Goal: Information Seeking & Learning: Learn about a topic

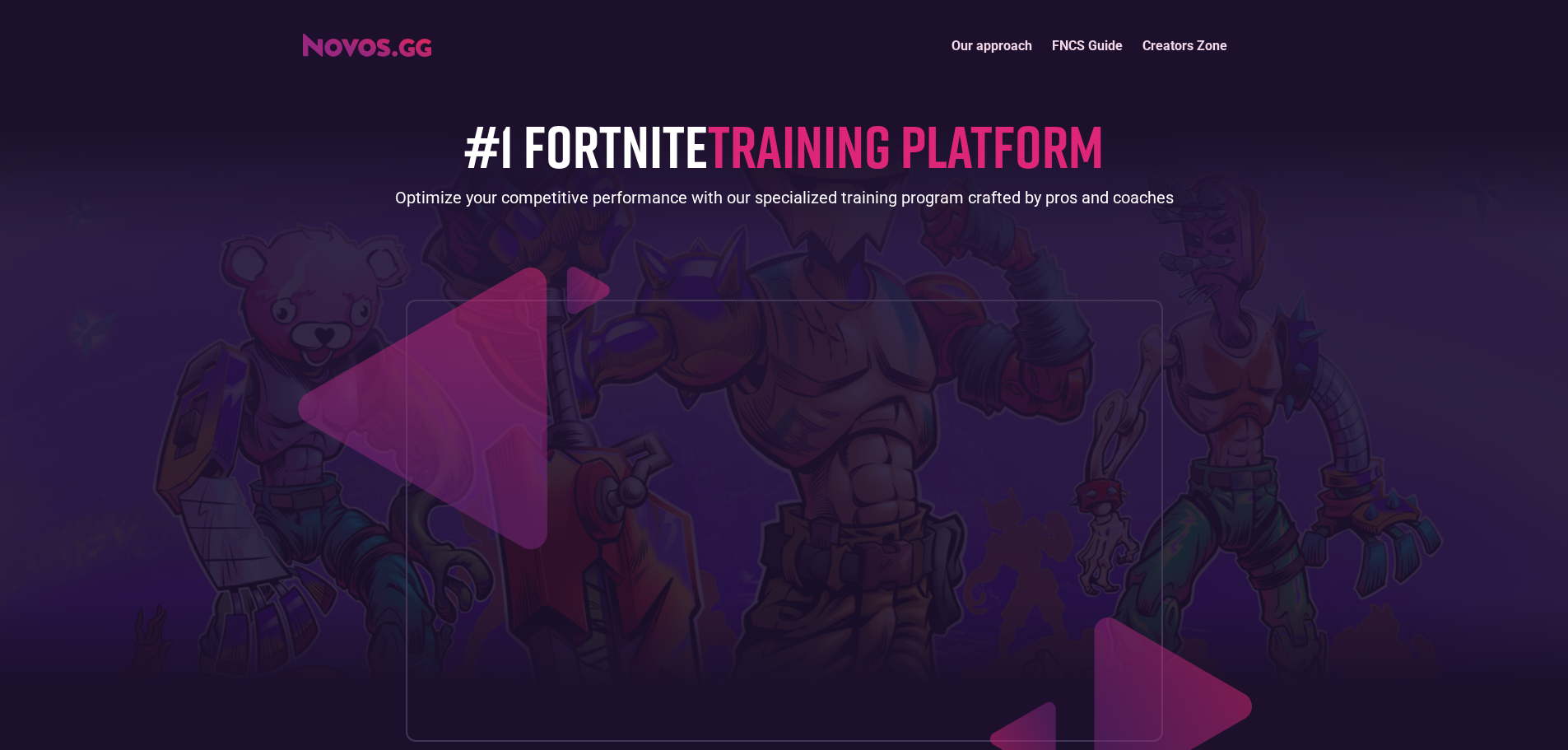
click at [1070, 41] on link "FNCS Guide" at bounding box center [1087, 45] width 91 height 35
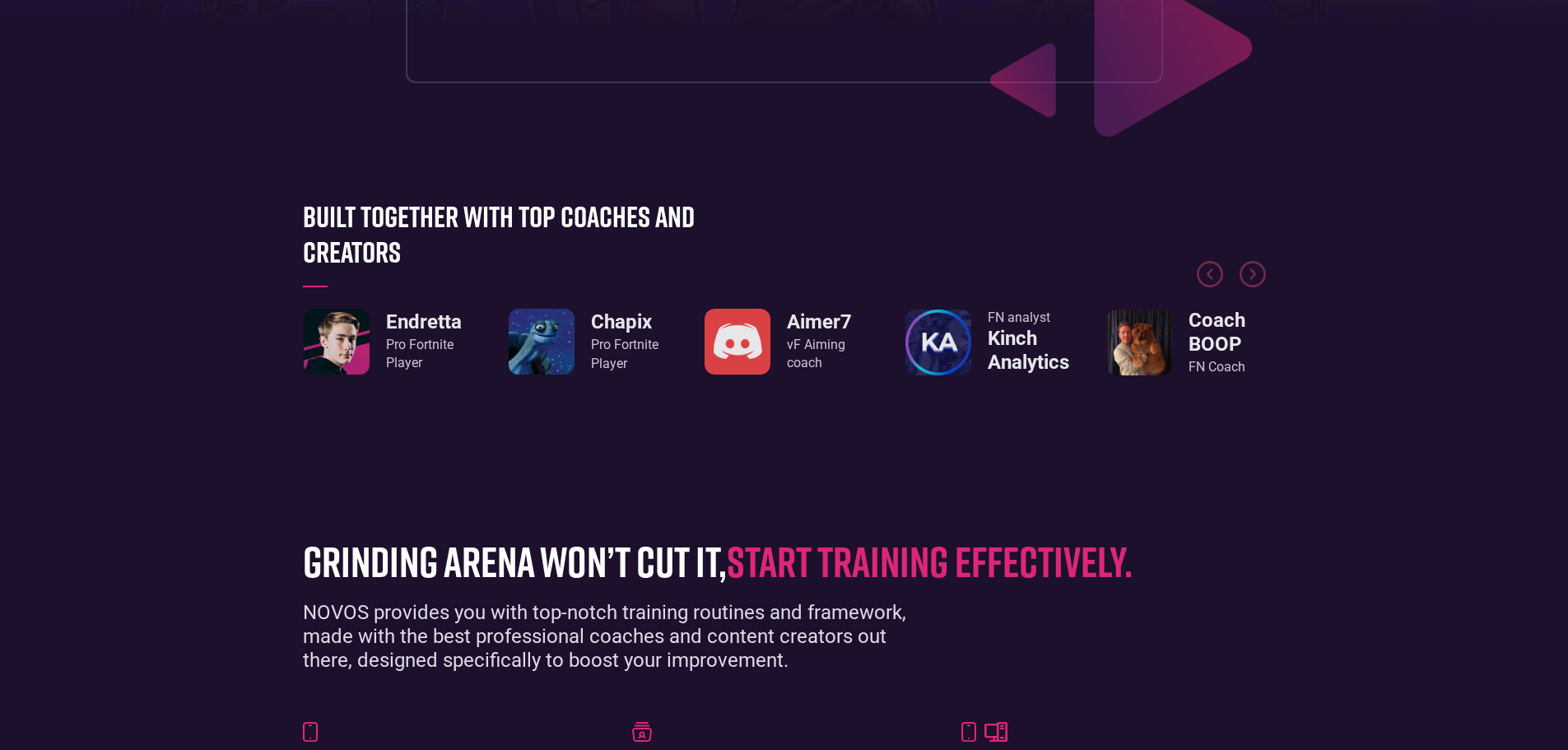
scroll to position [741, 0]
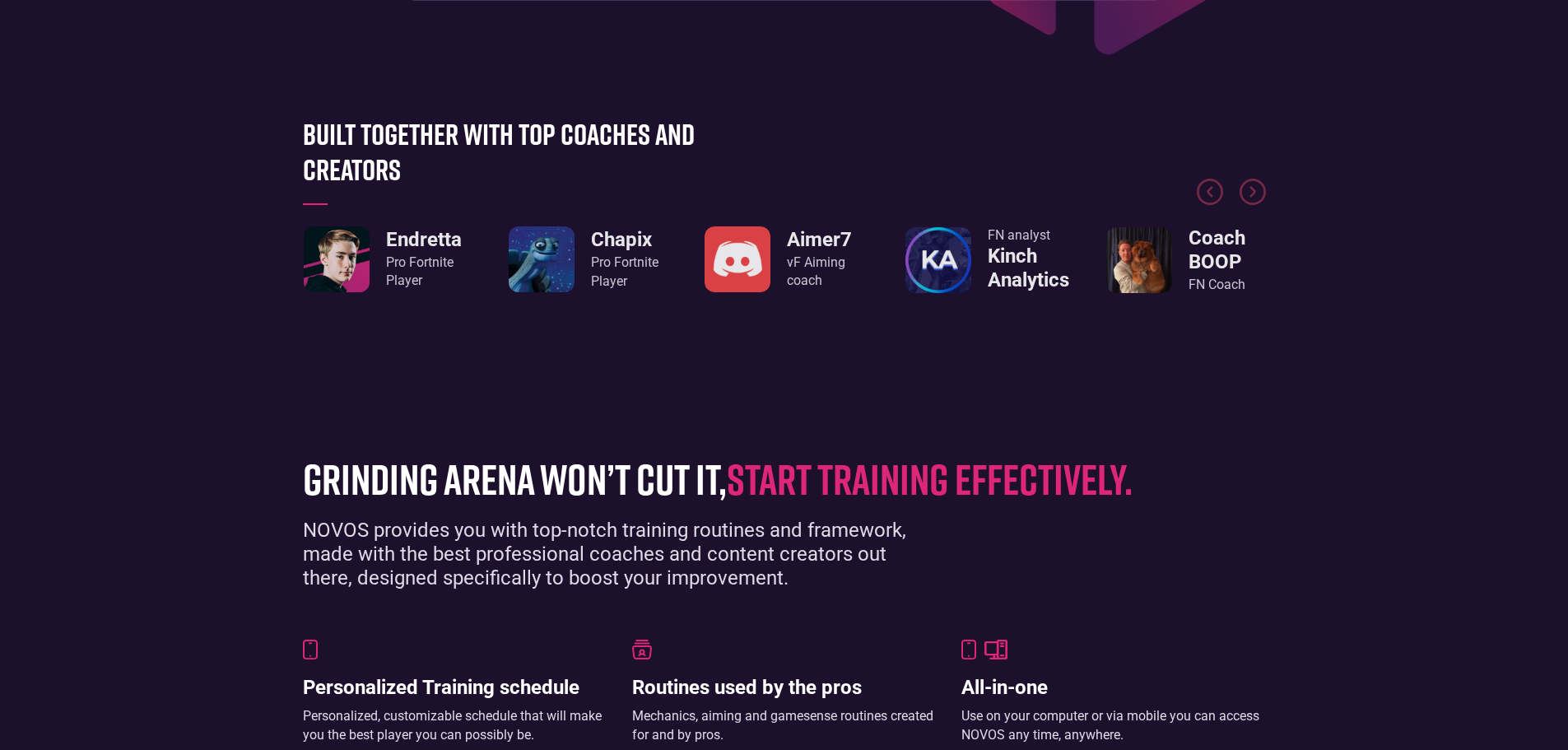
click at [765, 266] on img "3 / 8" at bounding box center [737, 259] width 66 height 66
click at [544, 256] on img "2 / 8" at bounding box center [542, 259] width 66 height 66
click at [401, 256] on div "Pro Fortnite Player" at bounding box center [424, 272] width 76 height 37
click at [433, 122] on div at bounding box center [784, 158] width 963 height 123
click at [359, 244] on img "1 / 8" at bounding box center [336, 259] width 66 height 66
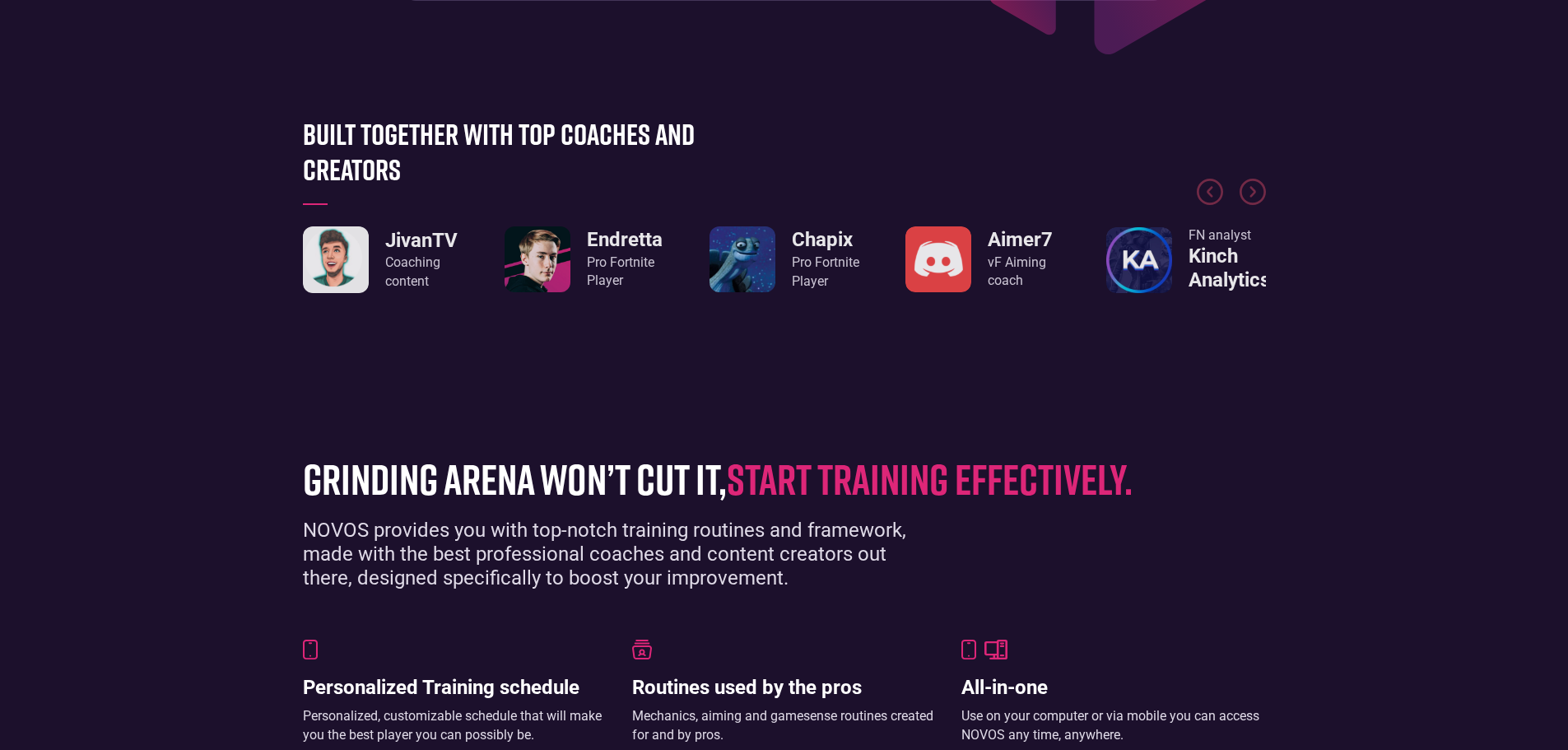
click at [998, 248] on h3 "Aimer7" at bounding box center [1025, 240] width 77 height 24
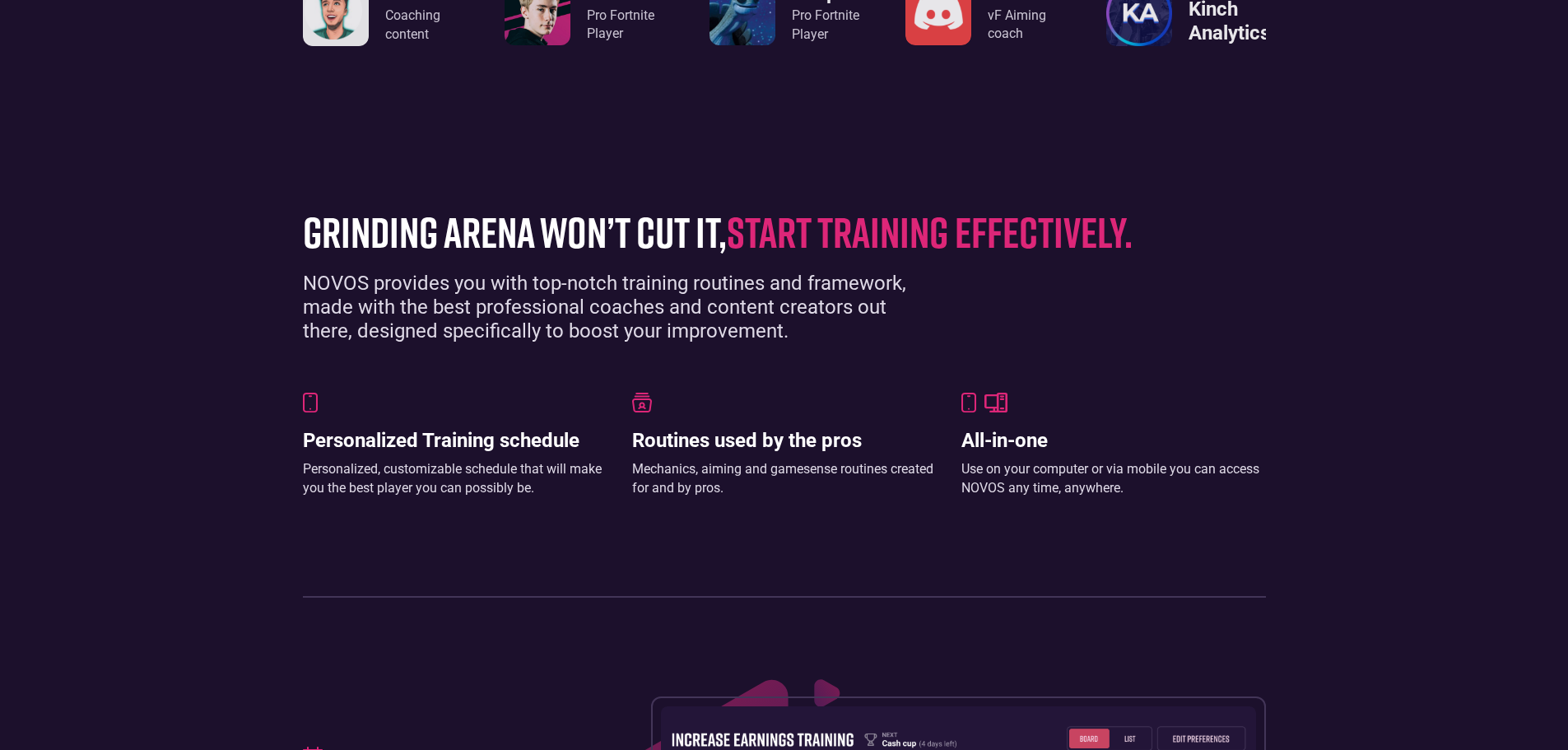
click at [738, 255] on h1 "grinding arena won’t cut it, start training effectively." at bounding box center [772, 232] width 938 height 47
drag, startPoint x: 1177, startPoint y: 481, endPoint x: 1168, endPoint y: 475, distance: 10.8
click at [1174, 453] on h3 "All-in-one" at bounding box center [1113, 440] width 304 height 24
drag, startPoint x: 1146, startPoint y: 458, endPoint x: 1111, endPoint y: 458, distance: 35.0
drag, startPoint x: 1111, startPoint y: 458, endPoint x: 806, endPoint y: 447, distance: 305.2
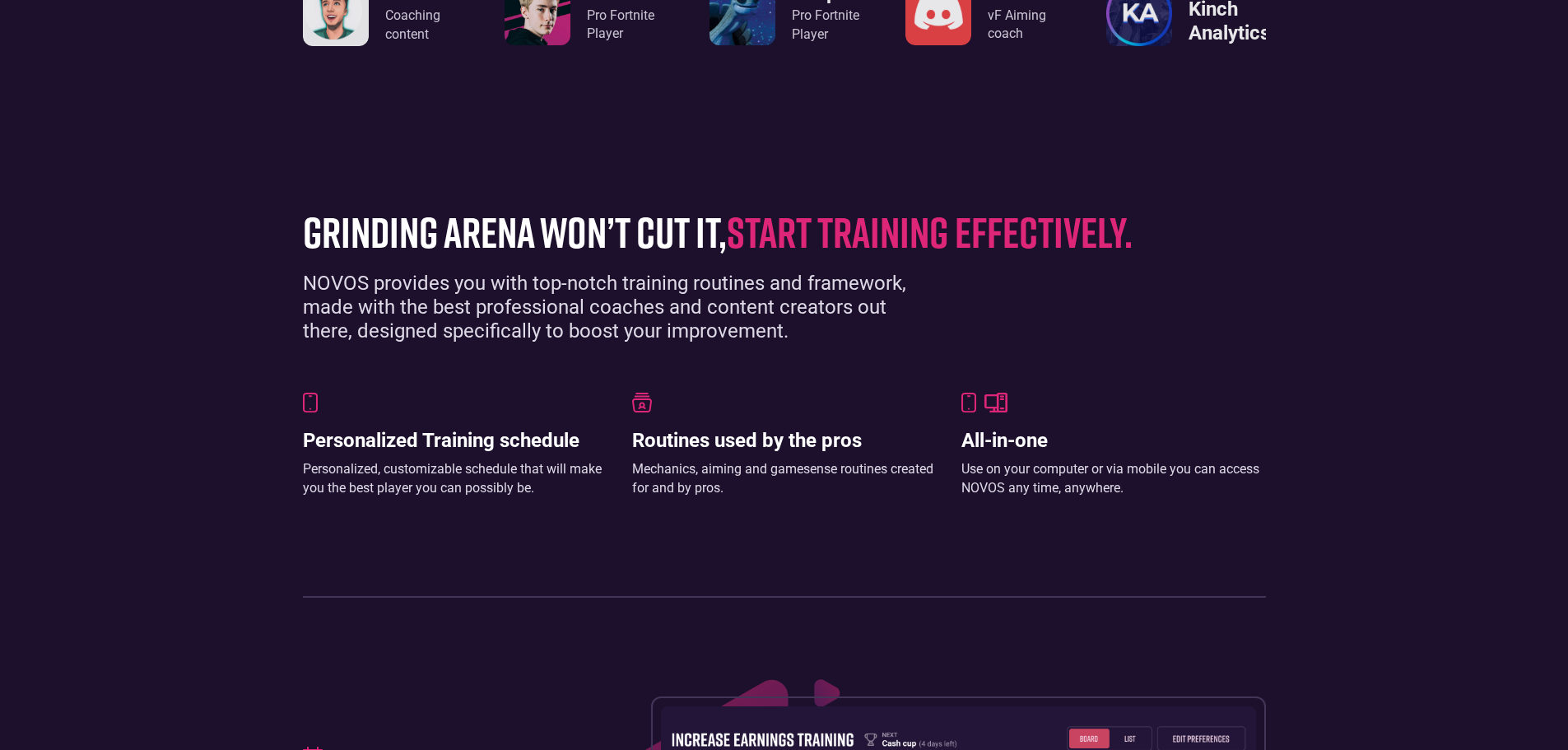
click at [806, 412] on div at bounding box center [784, 402] width 304 height 20
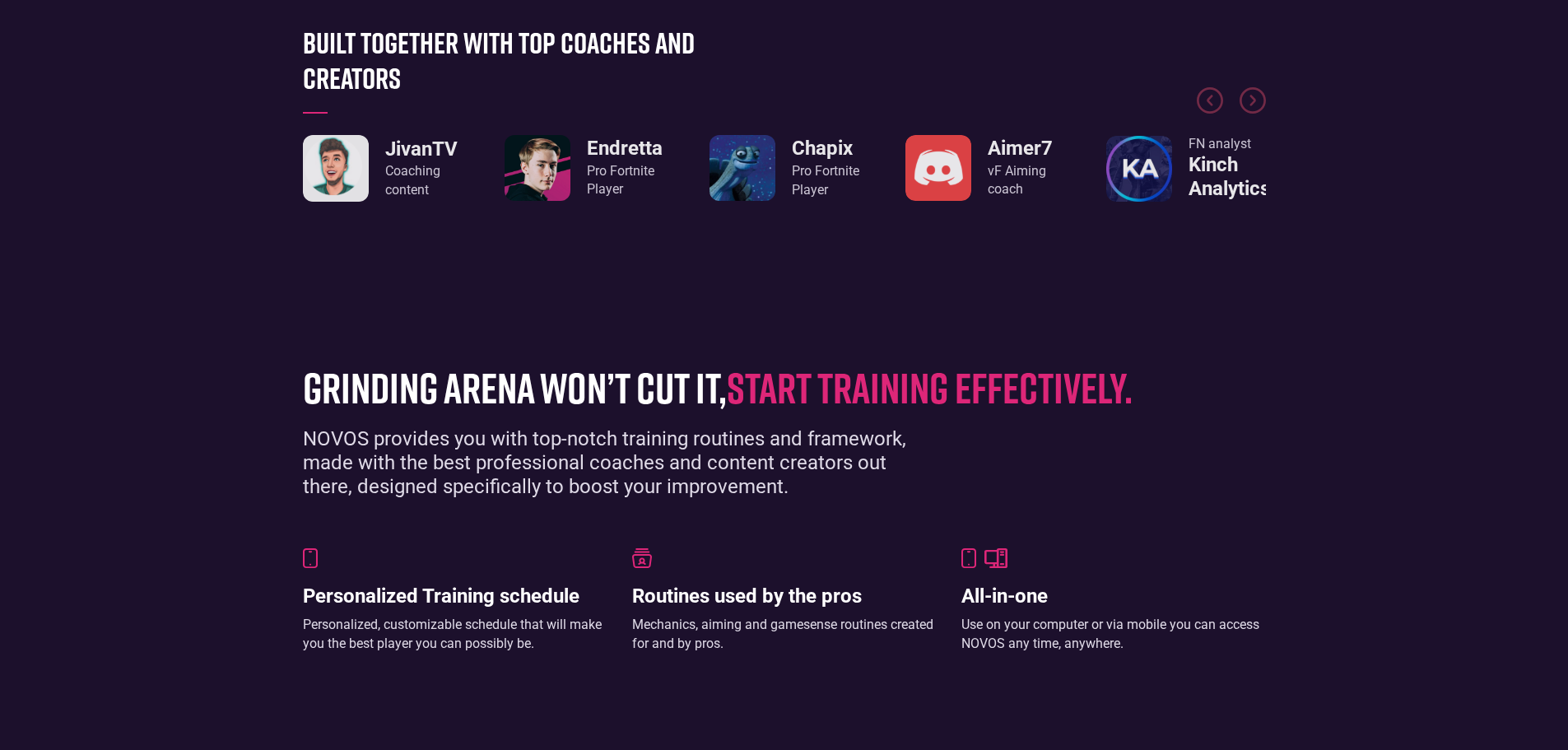
scroll to position [576, 0]
